Goal: Communication & Community: Answer question/provide support

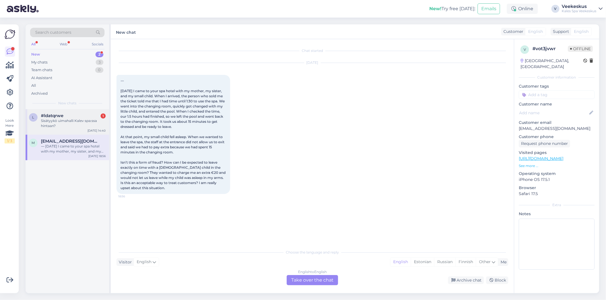
click at [84, 116] on div "#ldatqrwe 1" at bounding box center [73, 115] width 65 height 5
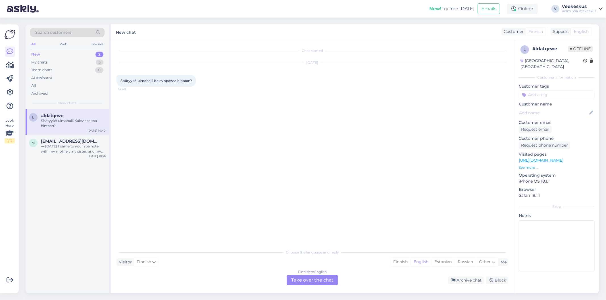
click at [328, 277] on div "Finnish to English Take over the chat" at bounding box center [311, 280] width 51 height 10
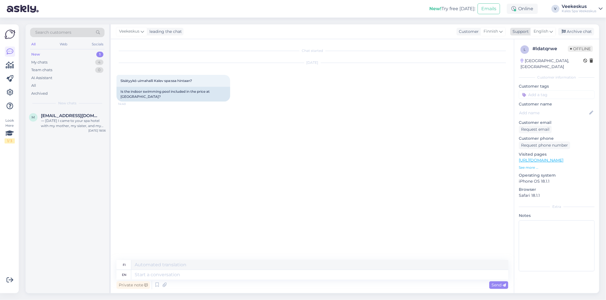
click at [545, 27] on div "English" at bounding box center [543, 31] width 26 height 9
click at [529, 41] on input "ru" at bounding box center [532, 43] width 53 height 9
type input "r"
type input "EST"
click at [523, 58] on link "Estonian" at bounding box center [533, 56] width 62 height 9
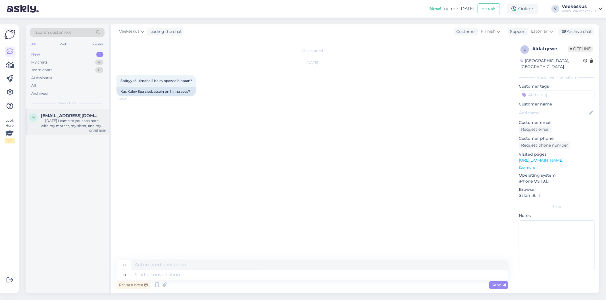
click at [86, 116] on span "[EMAIL_ADDRESS][DOMAIN_NAME]" at bounding box center [70, 115] width 59 height 5
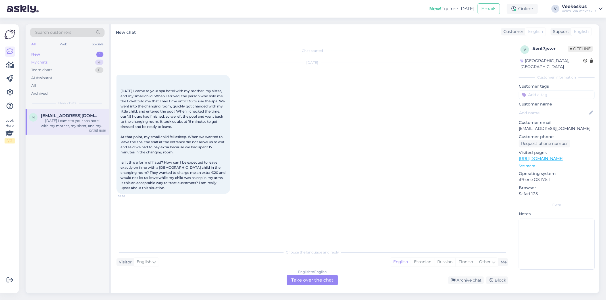
click at [88, 65] on div "My chats 4" at bounding box center [67, 62] width 74 height 8
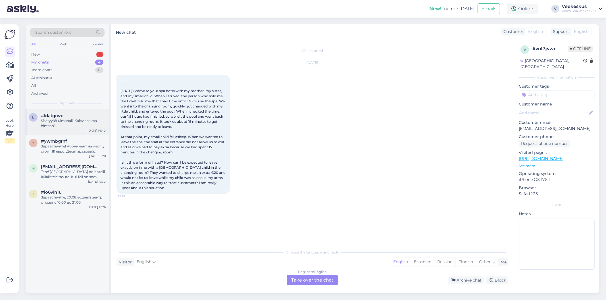
click at [77, 126] on div "Sisätyykö uimahalli Kalev spa:ssa hintaan?" at bounding box center [73, 123] width 65 height 10
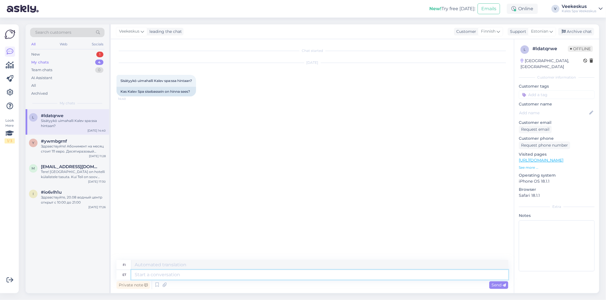
click at [158, 277] on textarea at bounding box center [319, 275] width 377 height 10
type textarea "t"
type textarea "Tere"
type textarea "Hei"
type textarea "Tere,"
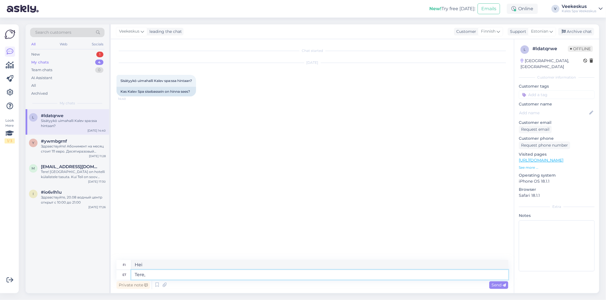
type textarea "Hei,"
type textarea "Tere, 50"
type textarea "Hei, 50"
type textarea "Tere, 50 meetri"
type textarea "Hei, 50 metriä"
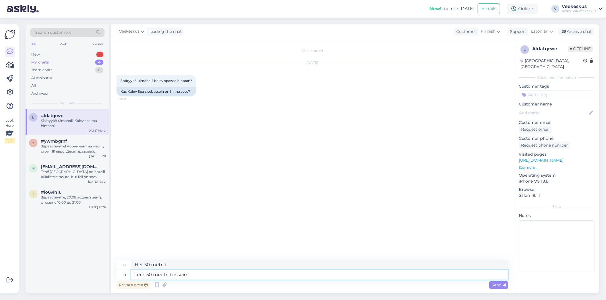
type textarea "Tere, 50 meetri basseim"
type textarea "Hei, 50 metrin uima-allas"
type textarea "Tere, 50 meetri bassein on"
type textarea "Hei, onko siellä 50 metrin uima-allasta?"
type textarea "Tere, 50 meetri bassein on veekeskuse"
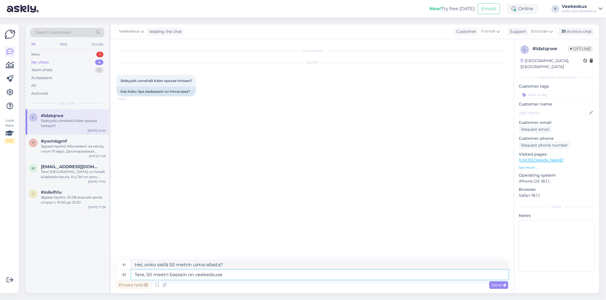
type textarea "Hei, 50 metrin allas on vesikeskuksessa."
click at [152, 276] on textarea "Tere, 50 meetri bassein on veekeskuse" at bounding box center [319, 275] width 377 height 10
click at [225, 275] on textarea "Tere, 50-meetri bassein on veekeskuse" at bounding box center [319, 275] width 377 height 10
type textarea "Tere, 50-meetri bassein on veekeskuse hinna"
type textarea "Hei, 50 metrin uima-allas sisältyy vesipuiston hintaan."
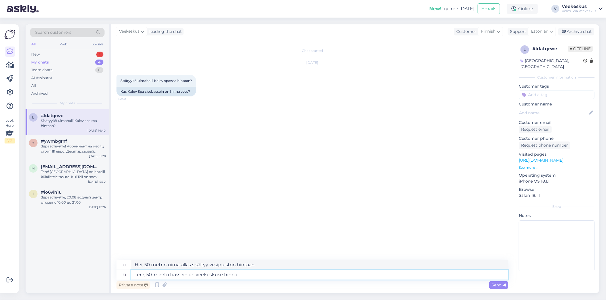
click at [256, 273] on textarea "Tere, 50-meetri bassein on veekeskuse hinna" at bounding box center [319, 275] width 377 height 10
drag, startPoint x: 257, startPoint y: 274, endPoint x: 114, endPoint y: 270, distance: 142.3
click at [114, 270] on div "Chat started [DATE] Sisätyykö uimahalli Kalev spa:ssa hintaan? 14:40 Kas Kalev …" at bounding box center [312, 166] width 403 height 254
click at [188, 279] on textarea "Tere, 50-meetri bassein on veekeskuse hinna sees" at bounding box center [319, 275] width 377 height 10
drag, startPoint x: 251, startPoint y: 274, endPoint x: 190, endPoint y: 273, distance: 61.0
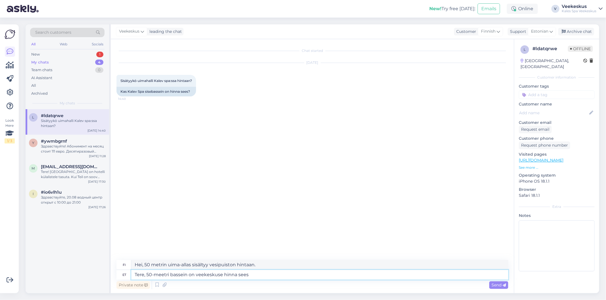
click at [190, 273] on textarea "Tere, 50-meetri bassein on veekeskuse hinna sees" at bounding box center [319, 275] width 377 height 10
type textarea "Tere, 50-meetri bassein on"
type textarea "Hei, täällä on 50 metrin uima-allas"
type textarea "Tere,"
type textarea "Hei, 50 metrin uima-allas"
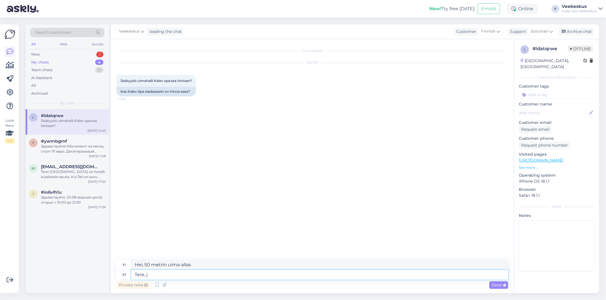
type textarea "Tere, ja"
type textarea "Hei,"
type textarea "Tere, jah"
type textarea "Hei, kyllä"
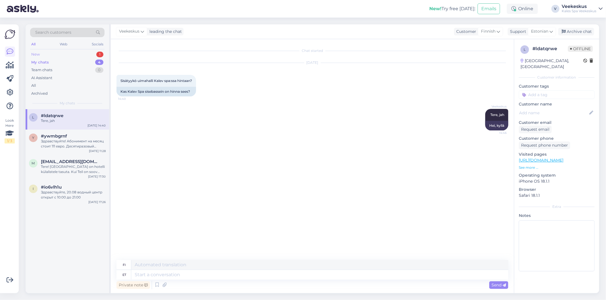
click at [69, 53] on div "New 1" at bounding box center [67, 55] width 74 height 8
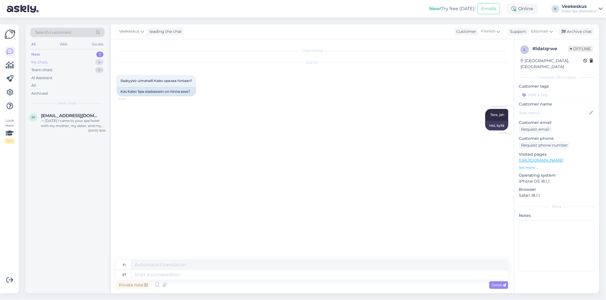
click at [72, 63] on div "My chats 4" at bounding box center [67, 62] width 74 height 8
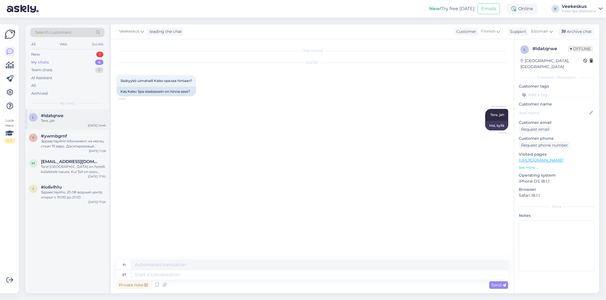
click at [58, 121] on div "Tere, jah" at bounding box center [73, 120] width 65 height 5
click at [53, 149] on div "y #ywmbgrnf Здравствуйте! Абонимент на месяц стоит 111 евро. Десятиразовый абон…" at bounding box center [67, 143] width 83 height 26
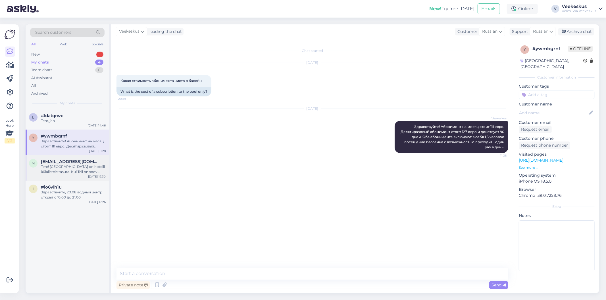
click at [53, 176] on div "m [EMAIL_ADDRESS][DOMAIN_NAME] Tere! [GEOGRAPHIC_DATA] on hotelli külalistele t…" at bounding box center [67, 168] width 83 height 26
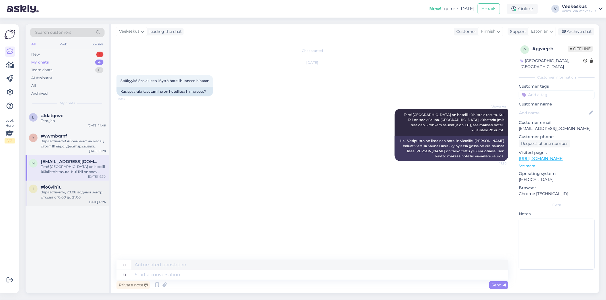
click at [52, 188] on span "#io6vlh1u" at bounding box center [51, 187] width 21 height 5
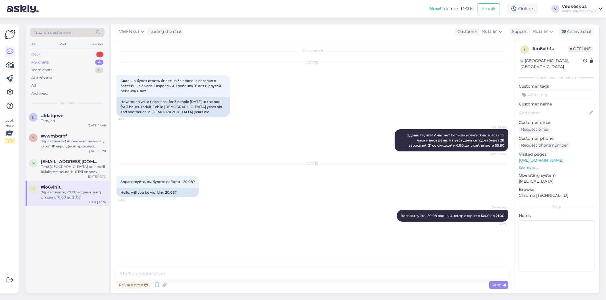
click at [75, 52] on div "New 1" at bounding box center [67, 55] width 74 height 8
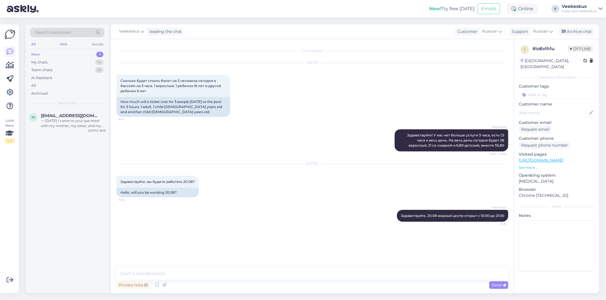
click at [95, 52] on div "New 1" at bounding box center [67, 55] width 74 height 8
click at [75, 126] on div "⸻ [DATE] I came to your spa hotel with my mother, my sister, and my small child…" at bounding box center [73, 123] width 65 height 10
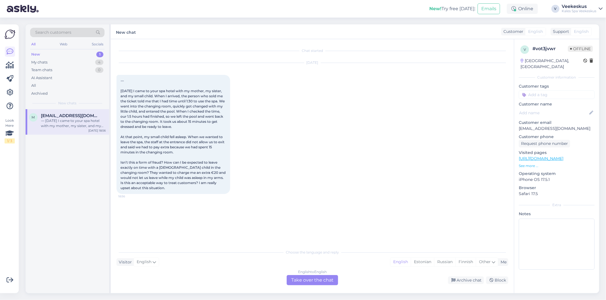
click at [303, 278] on div "English to English Take over the chat" at bounding box center [311, 280] width 51 height 10
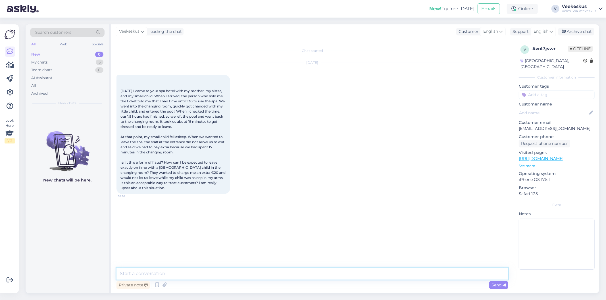
click at [278, 278] on textarea at bounding box center [311, 274] width 391 height 12
paste textarea "Külastusaega hakatakse arvestama piletimüügist. Külastusaeg lõppeb väljapääsu v…"
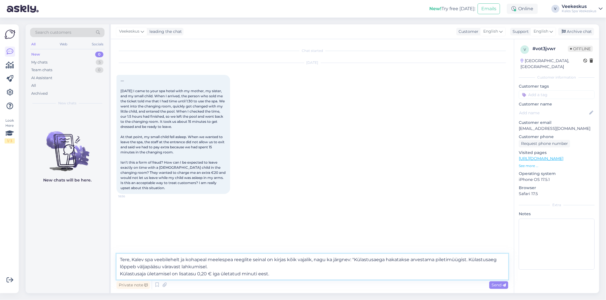
click at [281, 275] on textarea "Tere, Kalev spa veebilehelt ja kohapeal meelespea reeglite seinal on kirjas kõi…" at bounding box center [311, 267] width 391 height 26
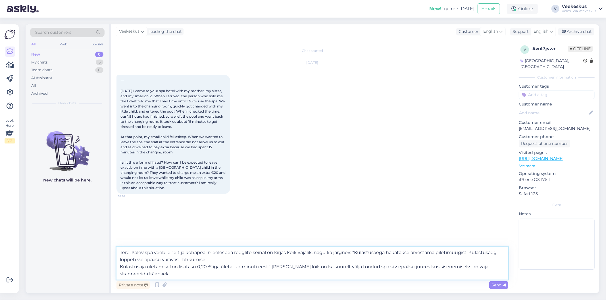
type textarea "Tere, Kalev spa veebilehelt ja kohapeal meelespea reeglite seinal on kirjas kõi…"
click at [504, 283] on span "Send" at bounding box center [498, 285] width 14 height 5
click at [504, 283] on div "Chat started [DATE] ⸻ [DATE] I came to your spa hotel with my mother, my sister…" at bounding box center [312, 166] width 403 height 254
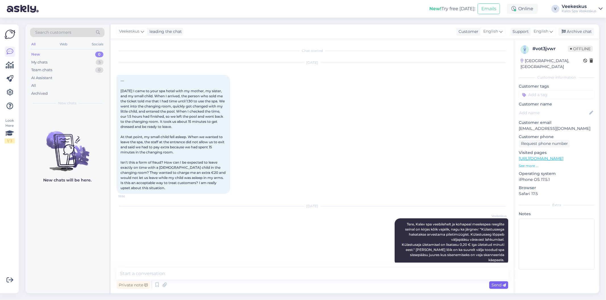
scroll to position [9, 0]
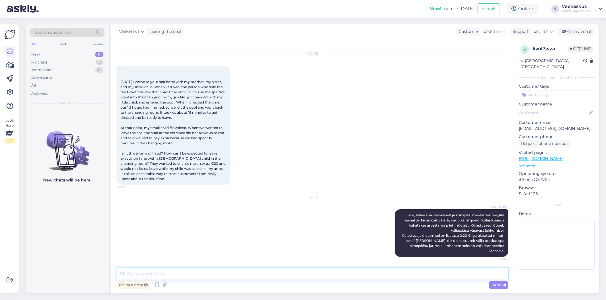
click at [147, 273] on textarea at bounding box center [311, 274] width 391 height 12
